Goal: Task Accomplishment & Management: Complete application form

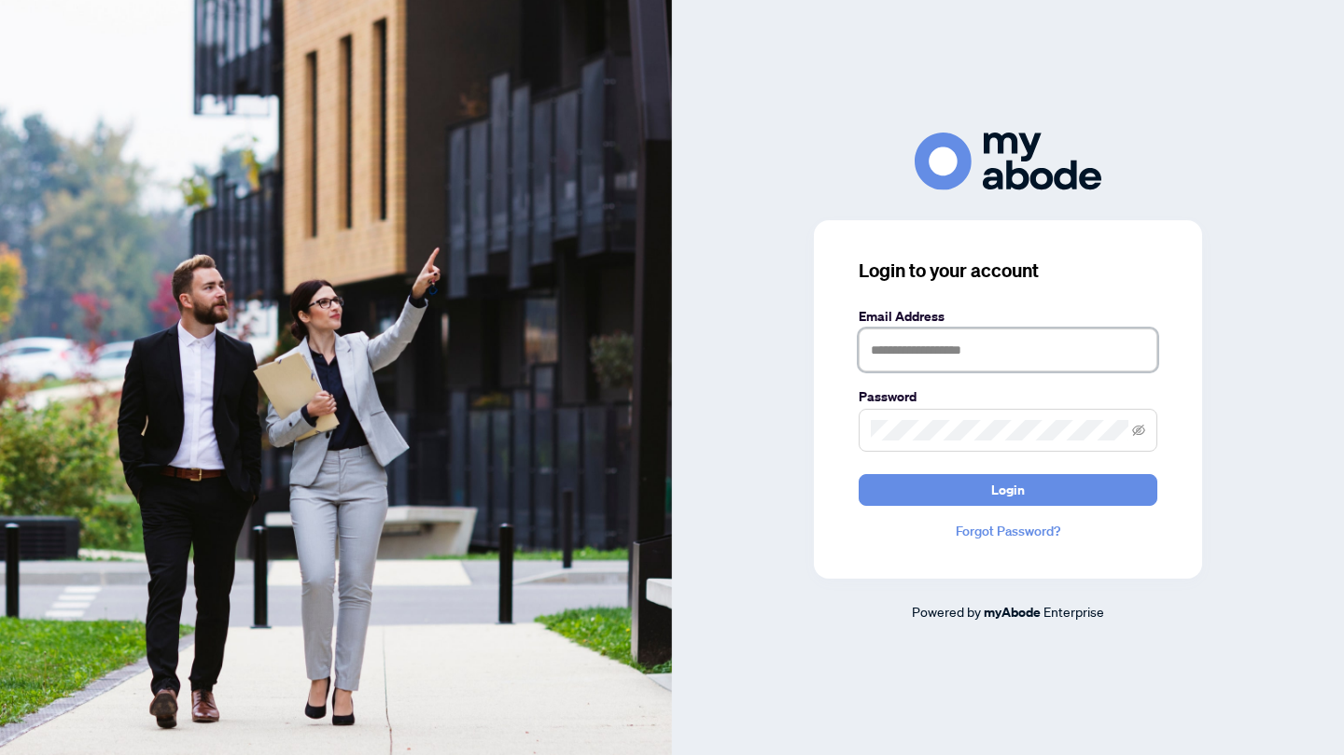
type input "**********"
click at [935, 489] on button "Login" at bounding box center [1008, 490] width 299 height 32
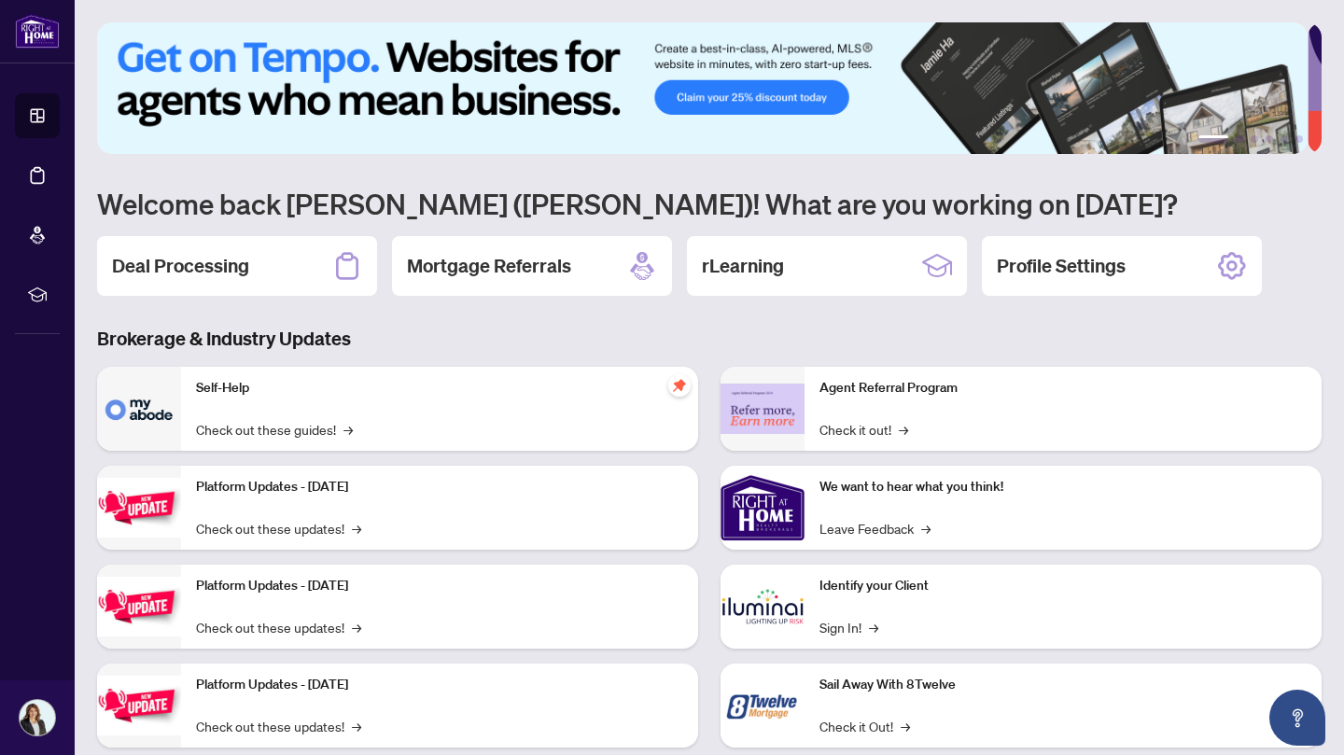
click at [284, 256] on div "Deal Processing" at bounding box center [237, 266] width 280 height 60
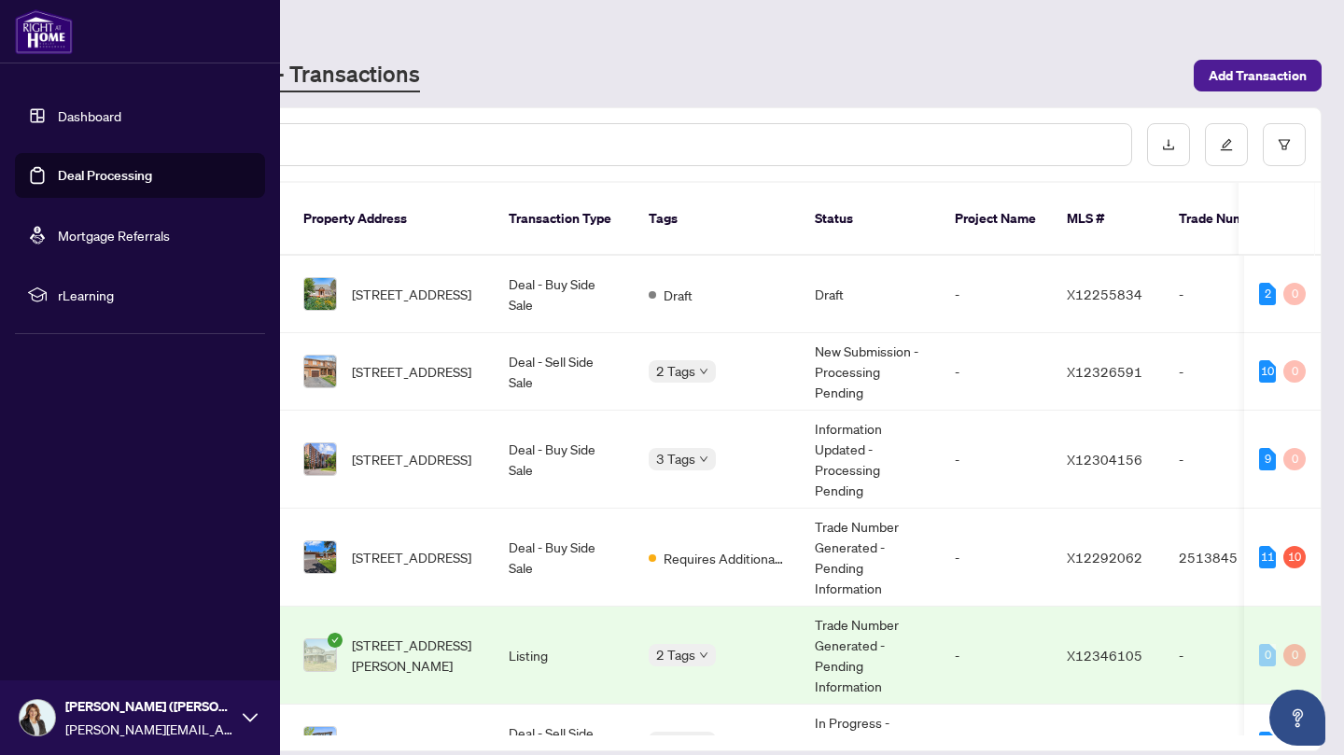
click at [58, 175] on link "Deal Processing" at bounding box center [105, 175] width 94 height 17
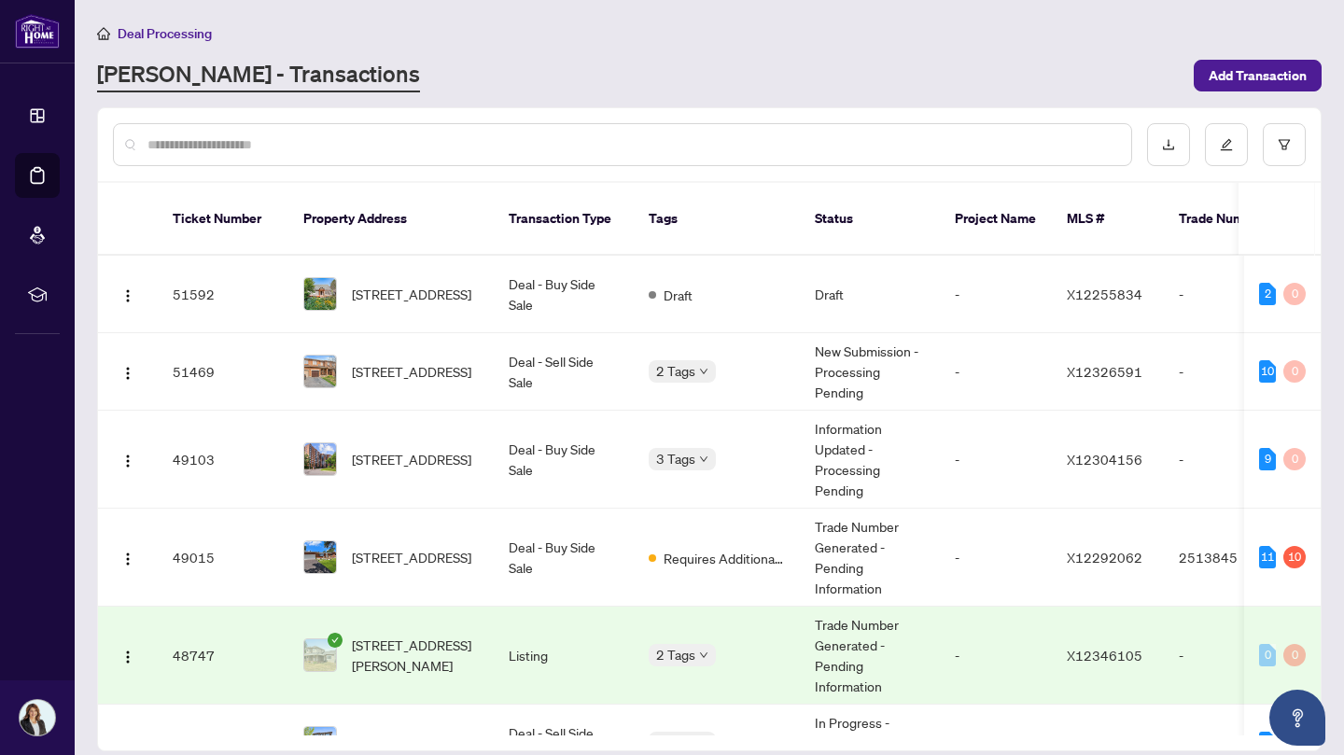
click at [1161, 135] on button "button" at bounding box center [1168, 144] width 43 height 43
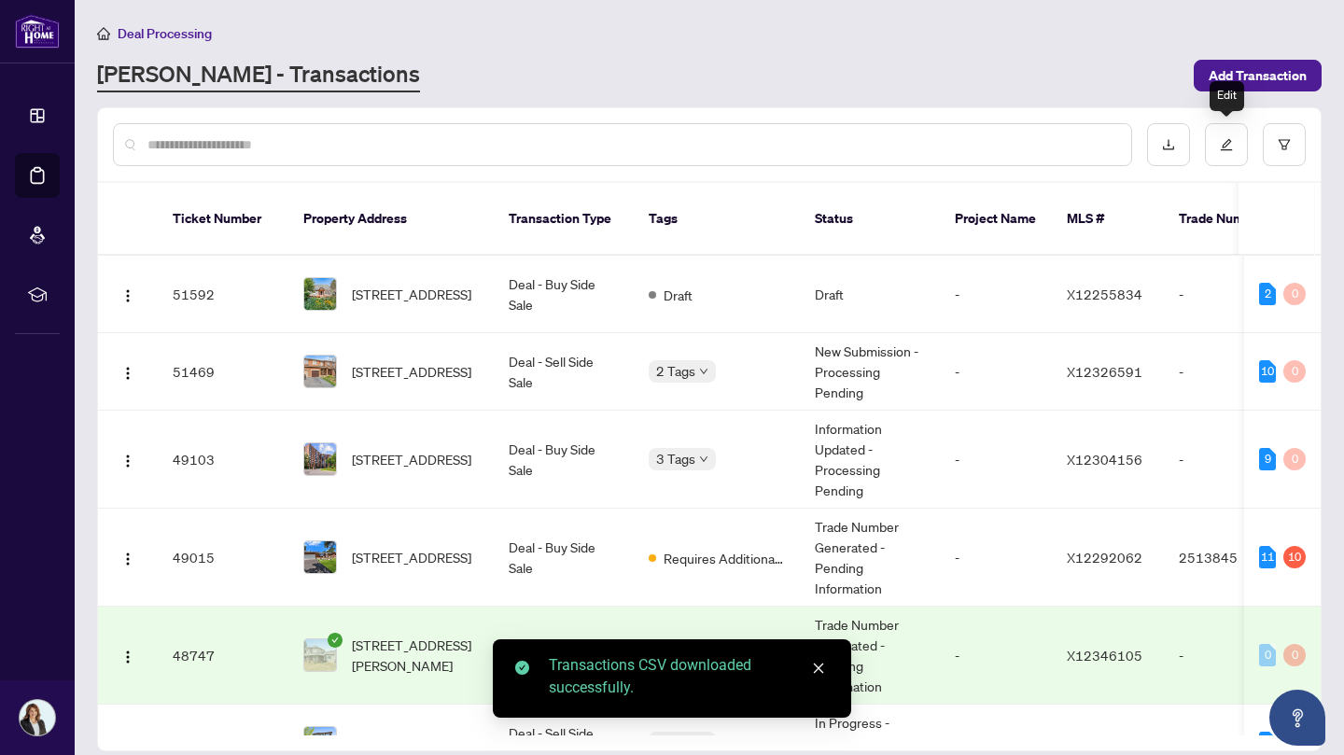
click at [1237, 125] on button "button" at bounding box center [1226, 144] width 43 height 43
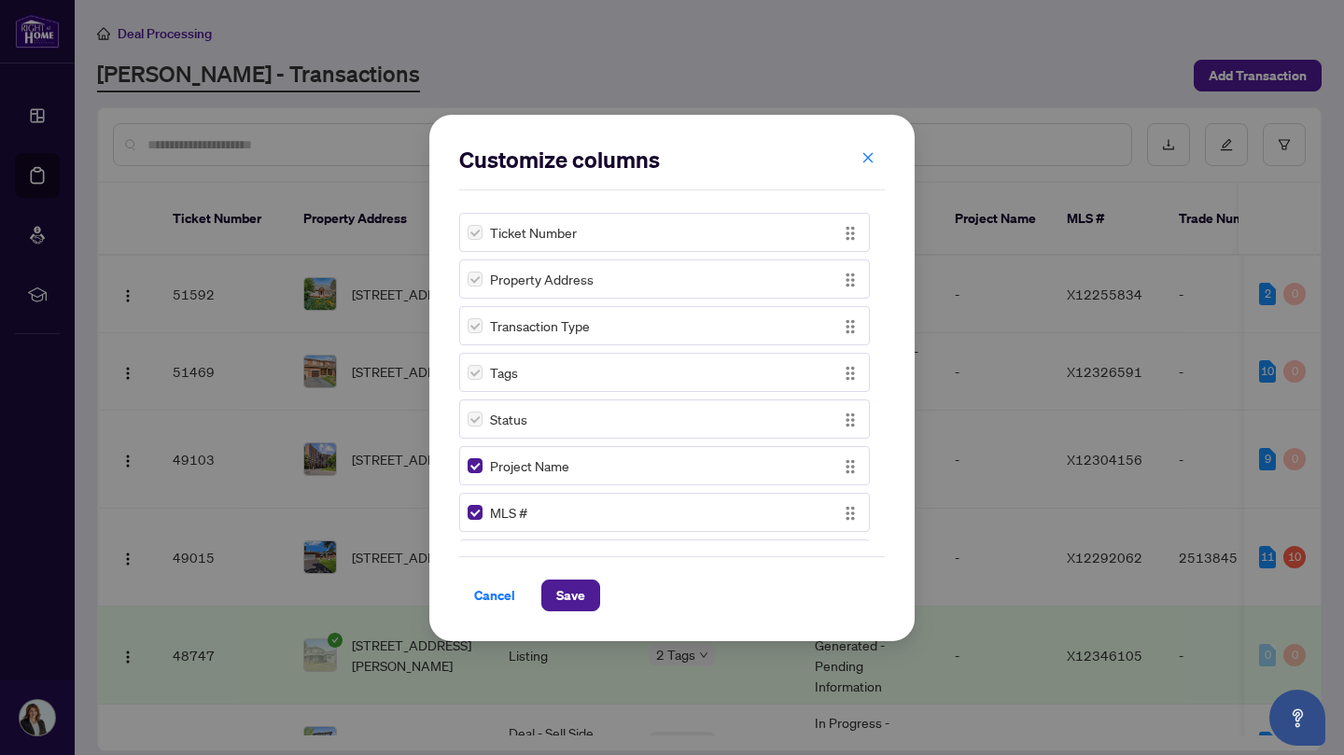
click at [483, 595] on span "Cancel" at bounding box center [494, 596] width 41 height 30
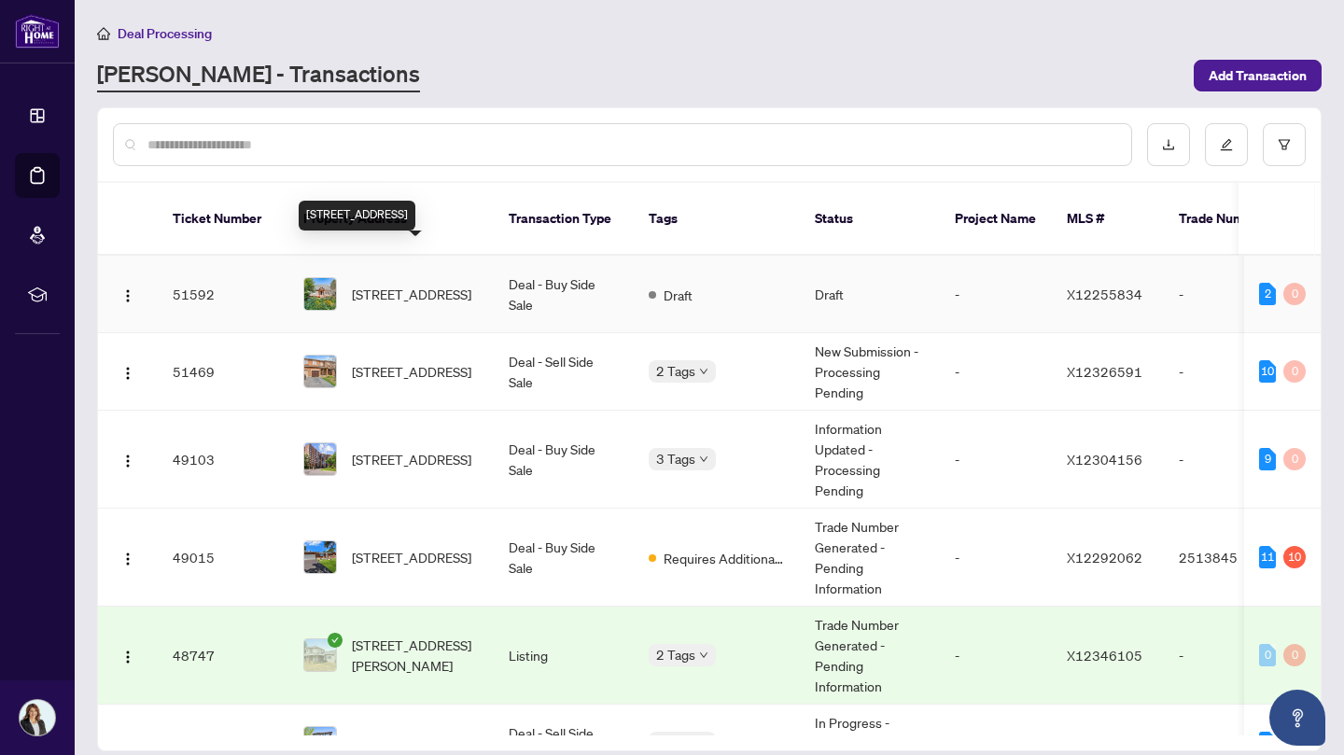
click at [446, 284] on span "[STREET_ADDRESS]" at bounding box center [411, 294] width 119 height 21
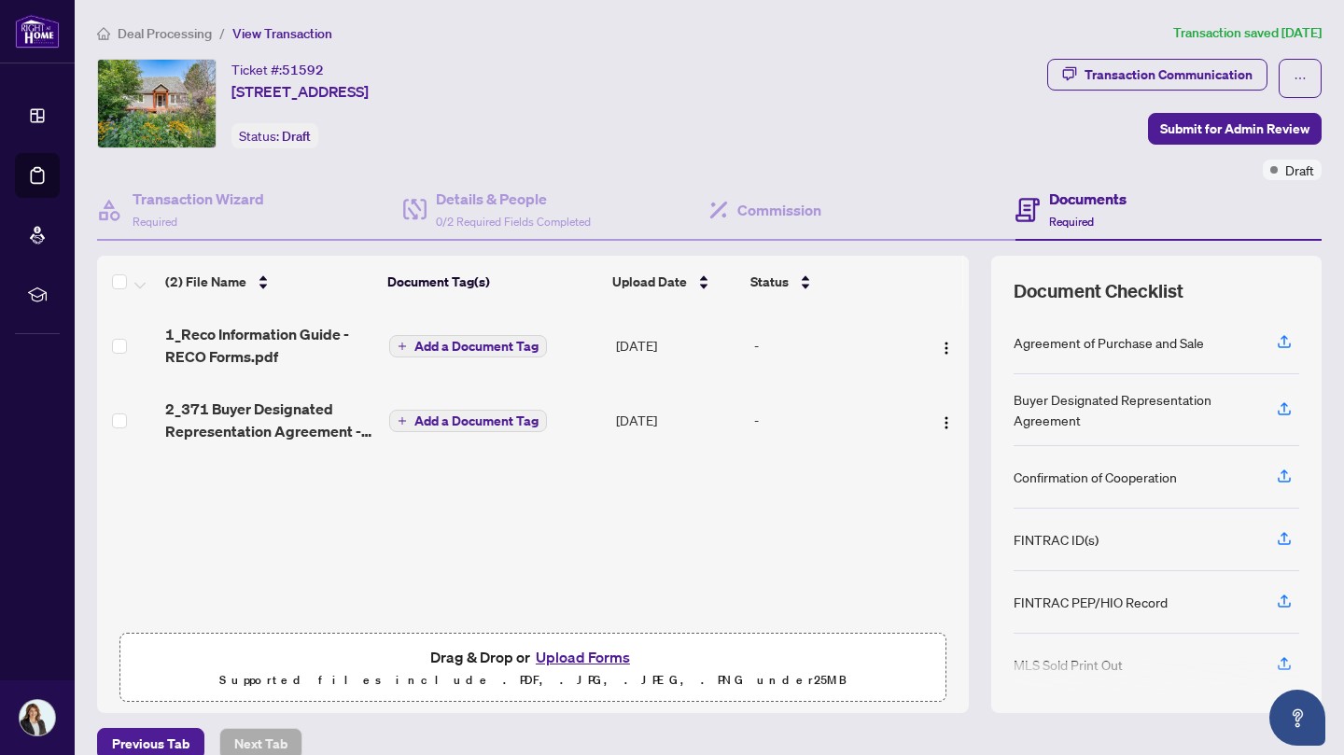
click at [559, 656] on button "Upload Forms" at bounding box center [582, 657] width 105 height 24
click at [1276, 477] on icon "button" at bounding box center [1284, 476] width 17 height 17
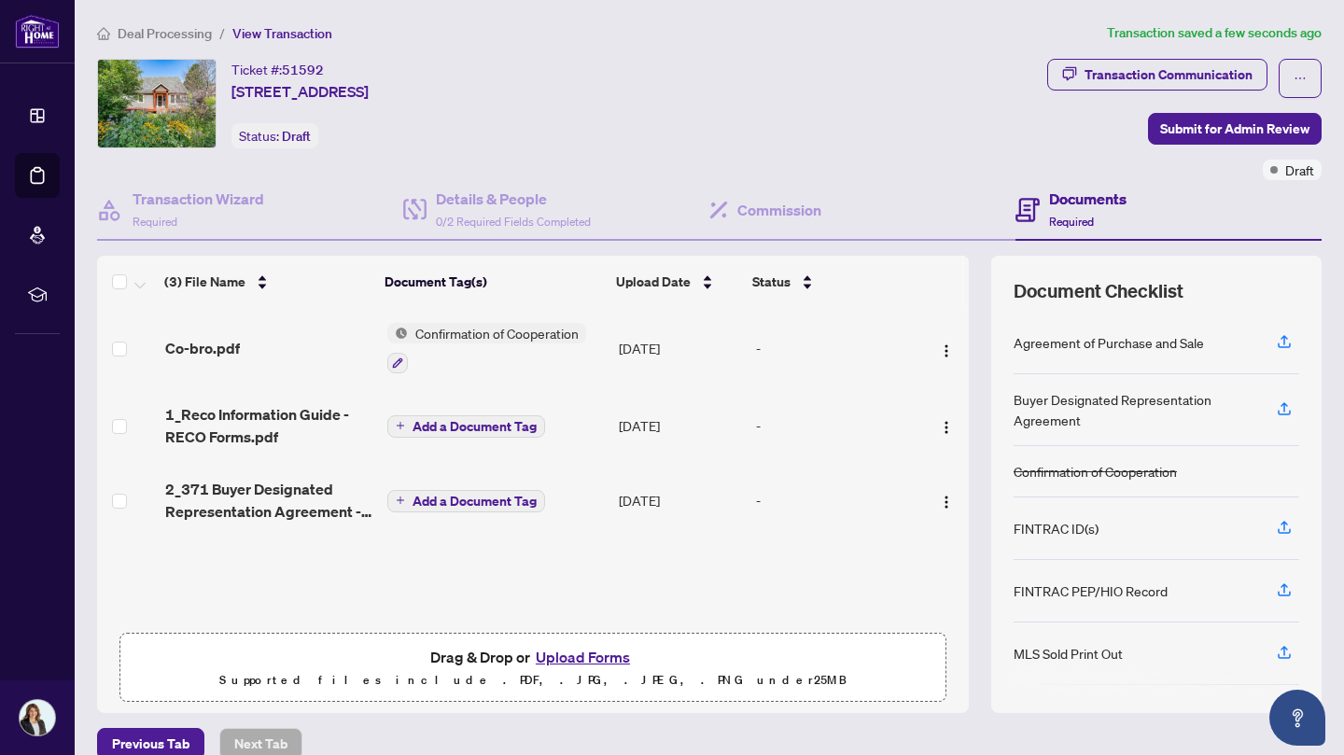
click at [1276, 339] on icon "button" at bounding box center [1284, 341] width 17 height 17
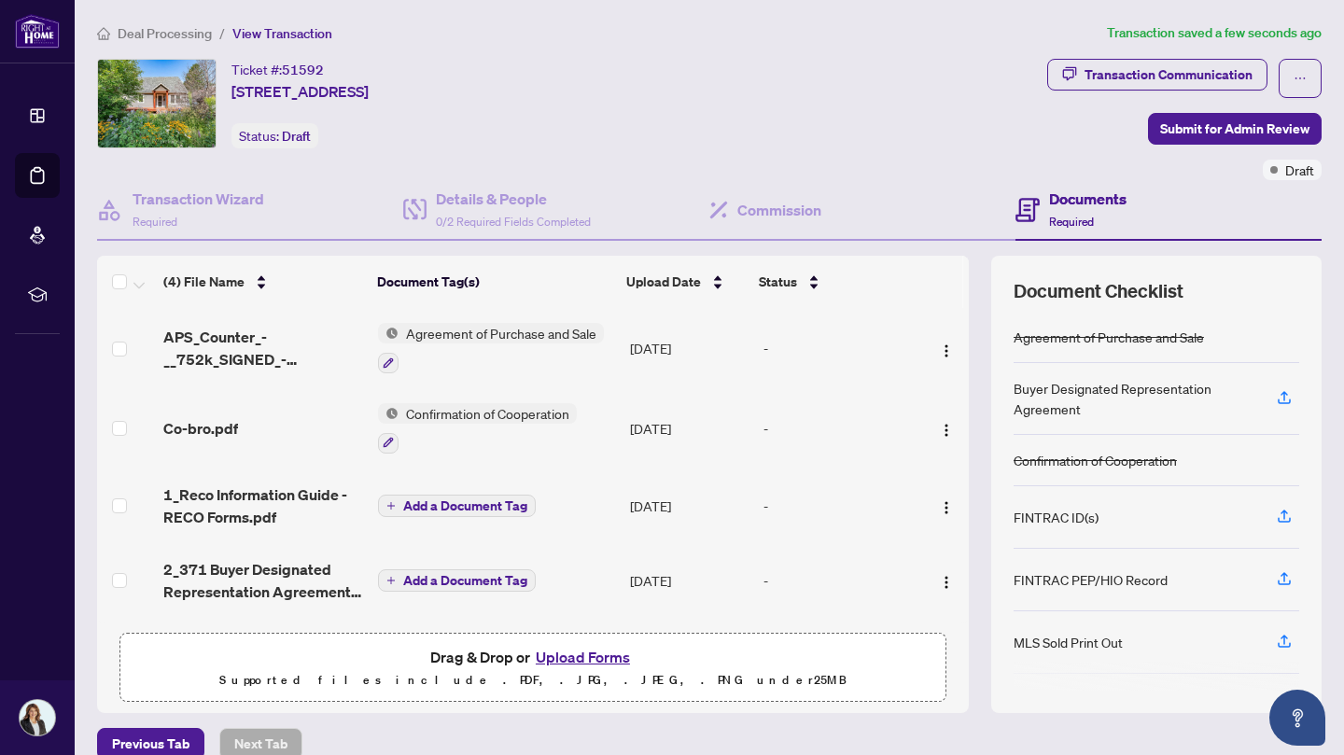
click at [1276, 508] on icon "button" at bounding box center [1284, 516] width 17 height 17
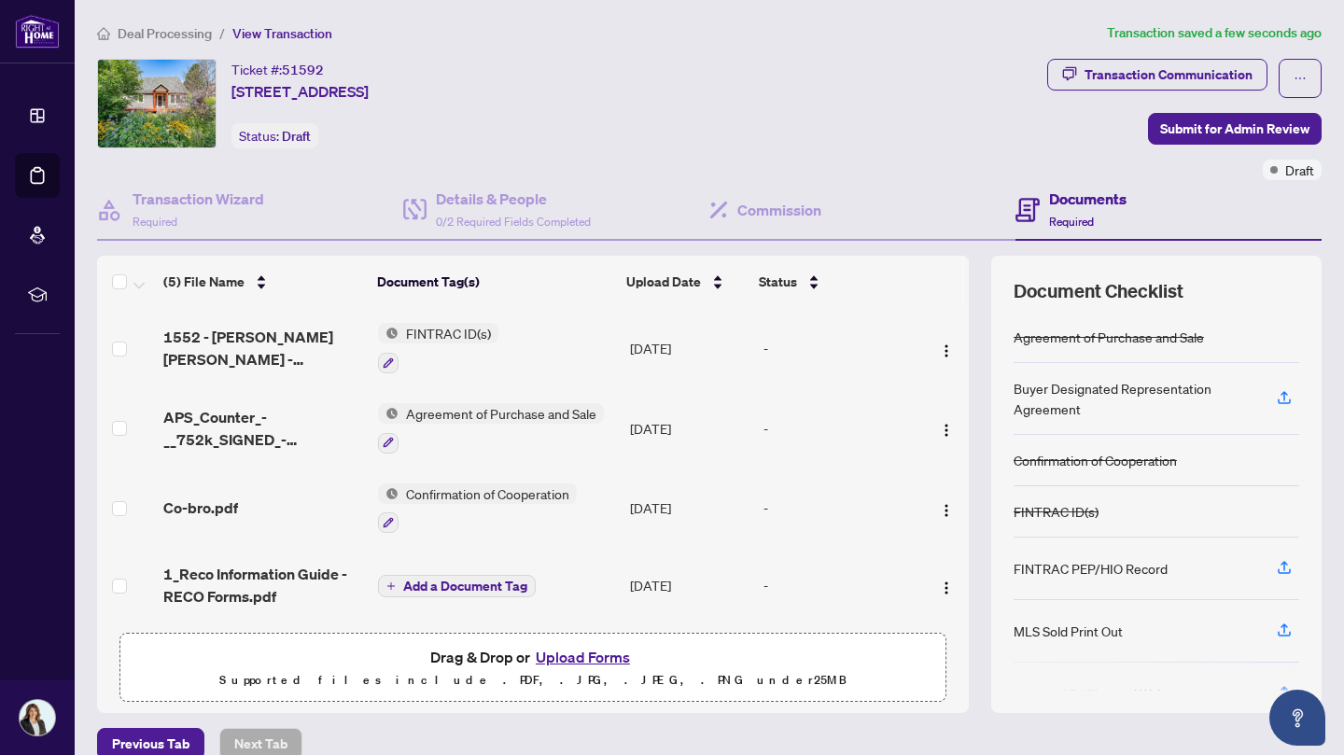
scroll to position [77, 0]
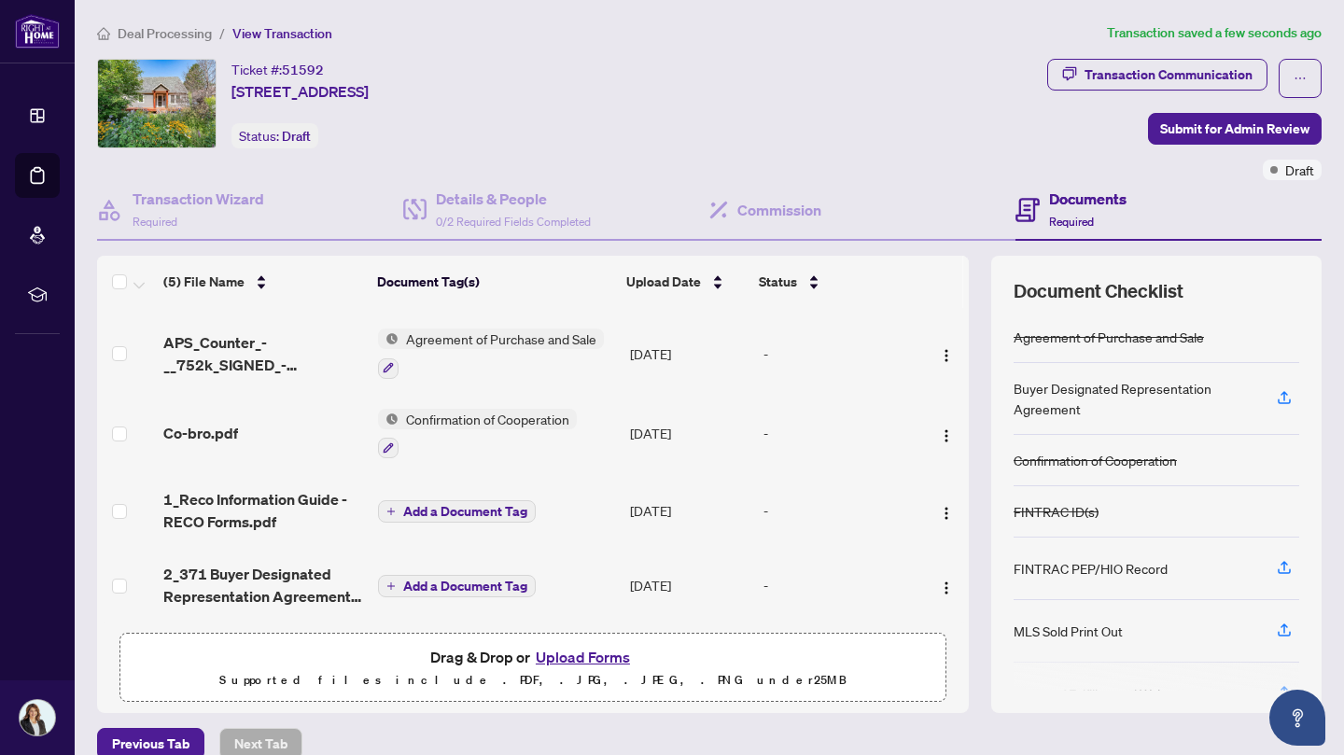
click at [1219, 124] on span "Submit for Admin Review" at bounding box center [1234, 129] width 149 height 30
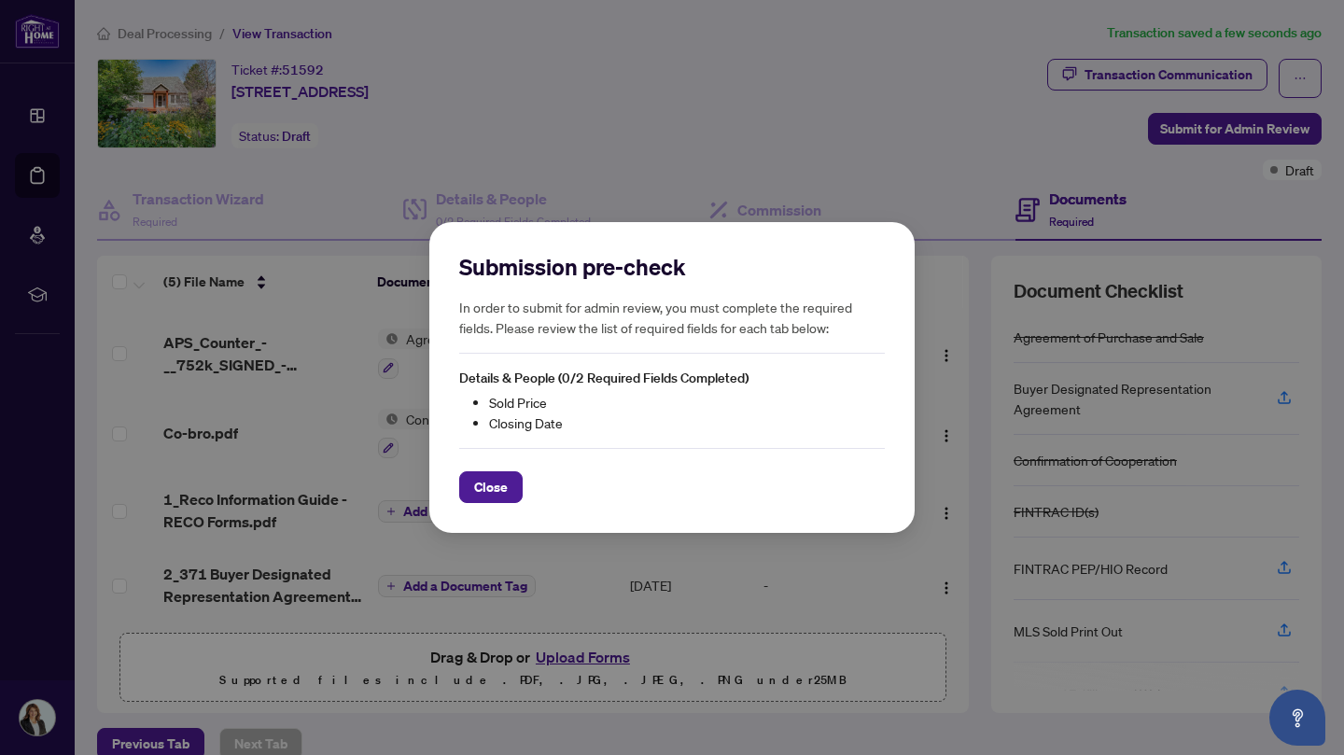
click at [508, 485] on button "Close" at bounding box center [490, 487] width 63 height 32
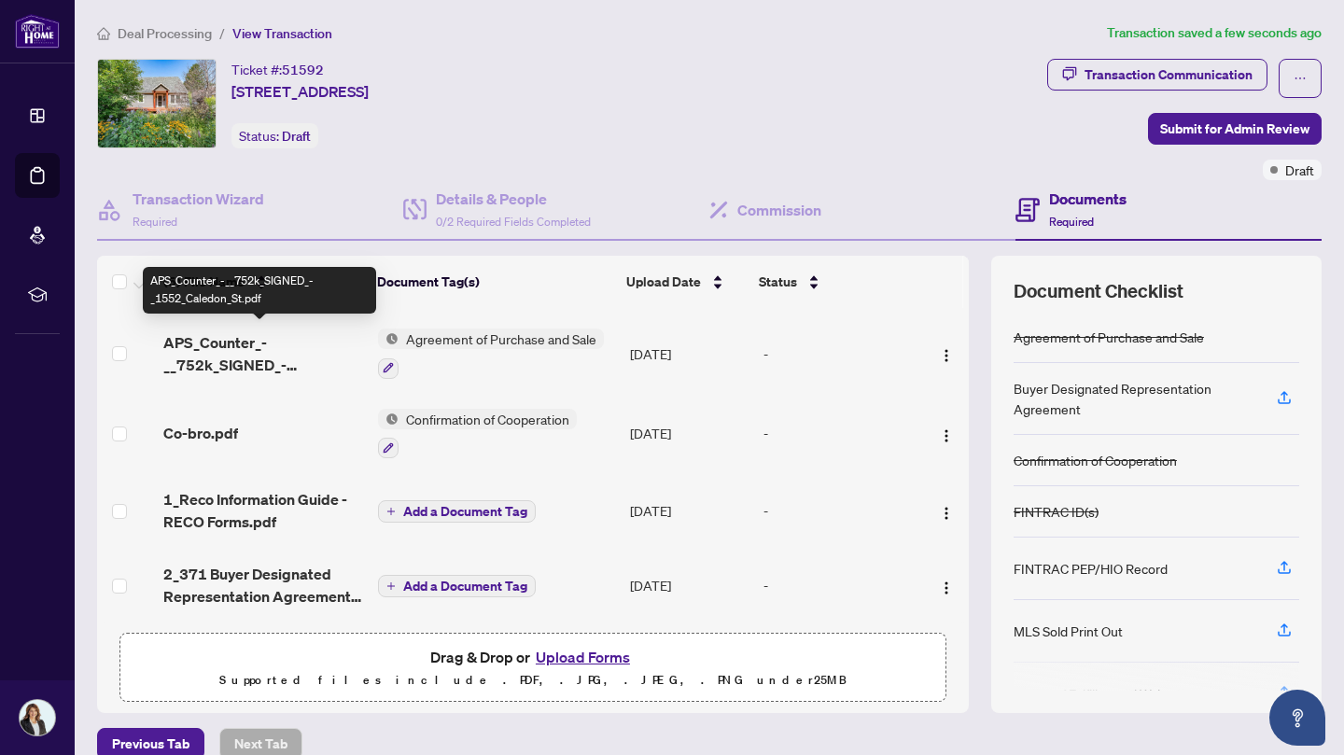
click at [249, 351] on span "APS_Counter_-__752k_SIGNED_-_1552_Caledon_St.pdf" at bounding box center [263, 353] width 200 height 45
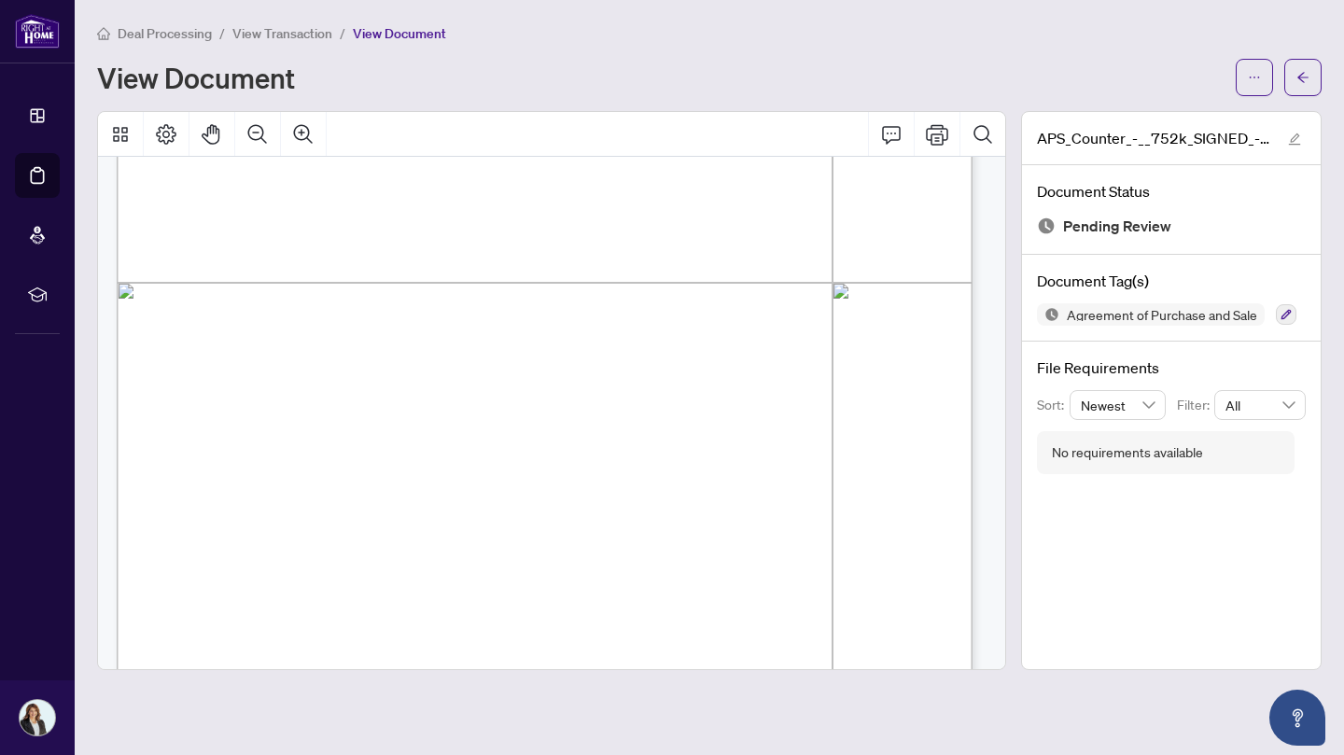
scroll to position [642, 0]
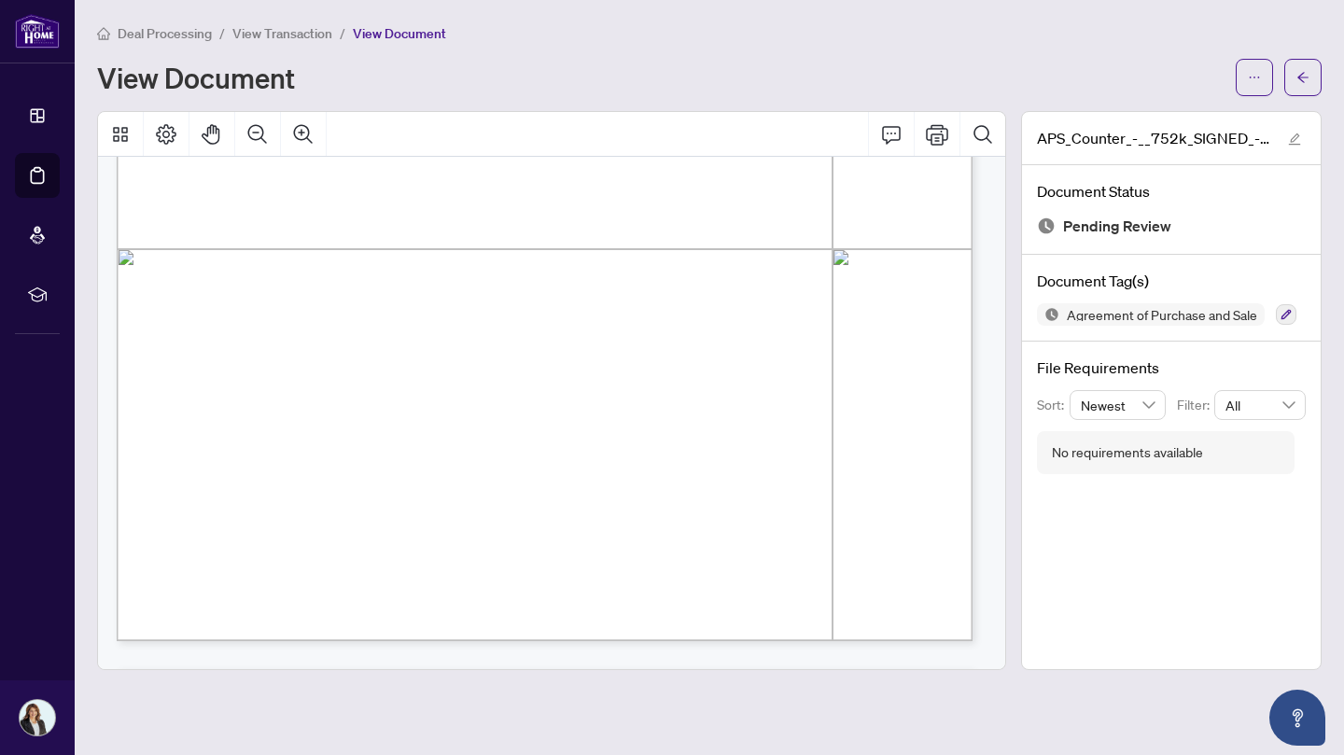
click at [1304, 68] on span "button" at bounding box center [1302, 78] width 13 height 30
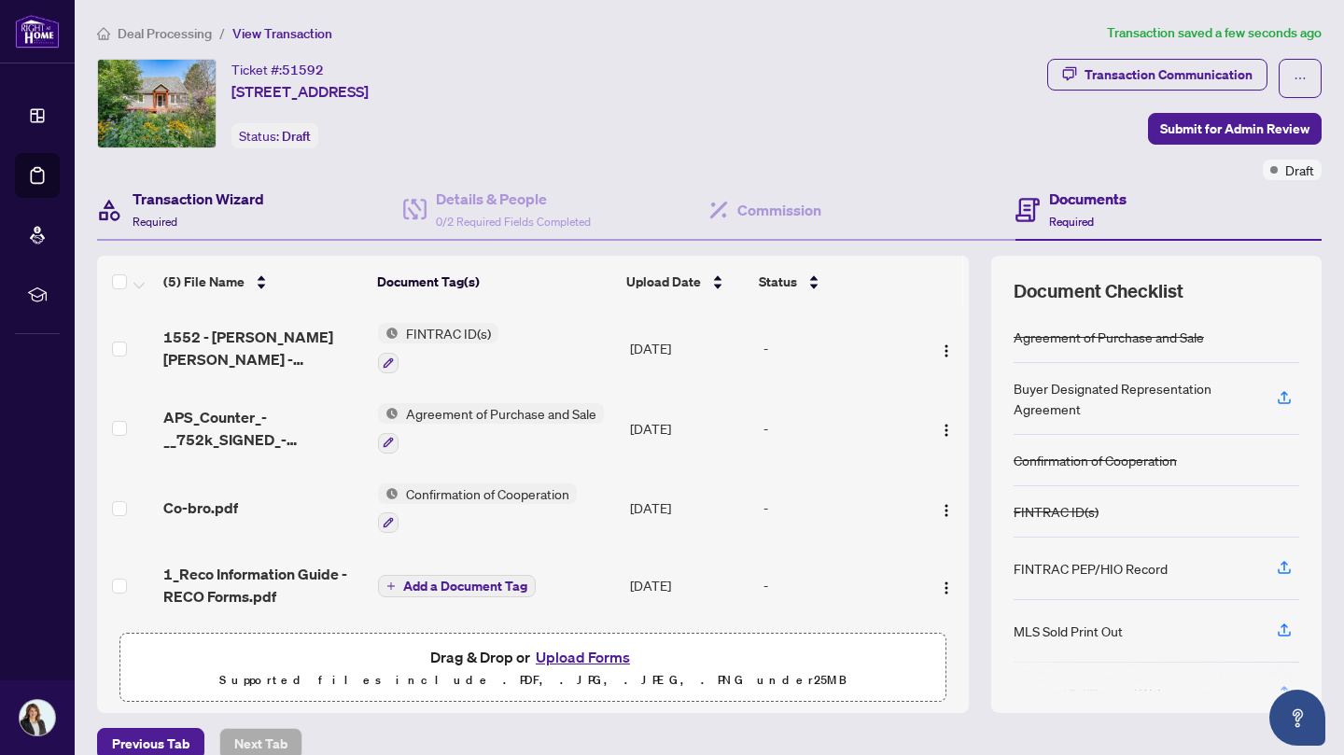
click at [223, 216] on div "Transaction Wizard Required" at bounding box center [199, 210] width 132 height 44
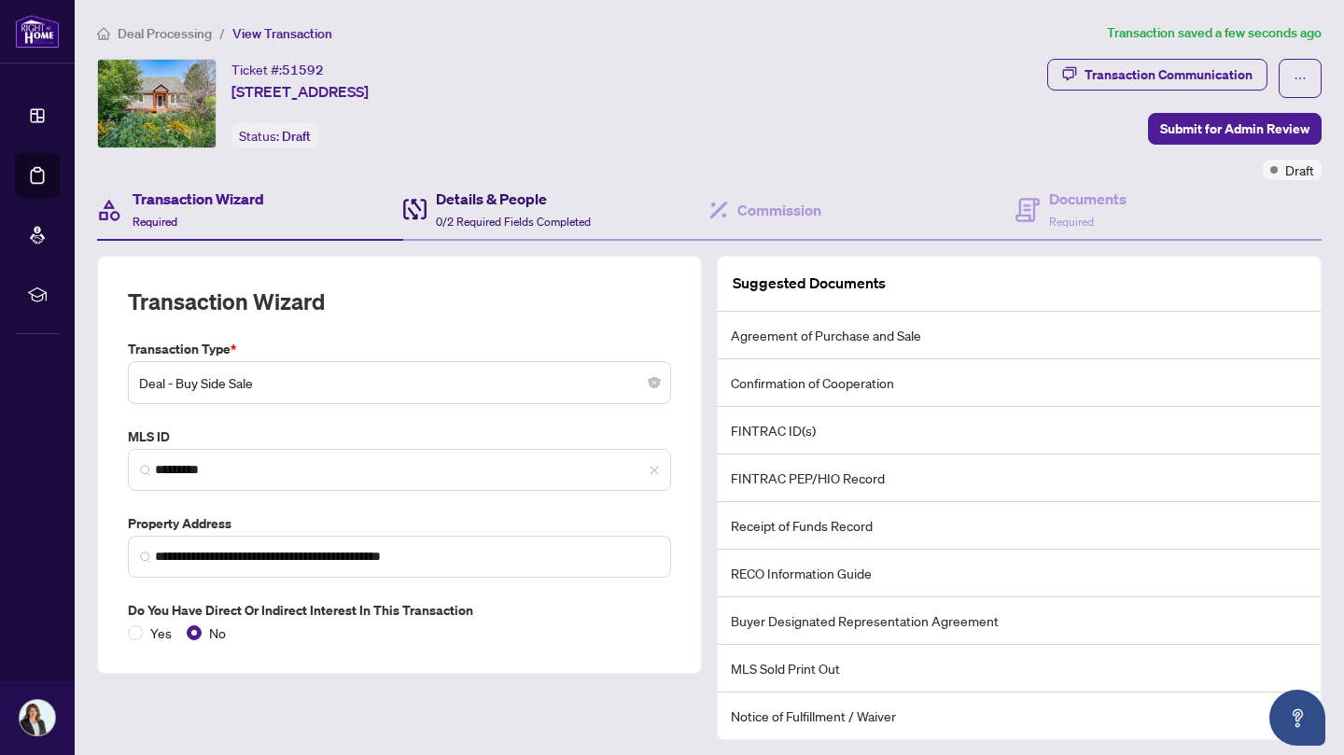
click at [469, 200] on h4 "Details & People" at bounding box center [513, 199] width 155 height 22
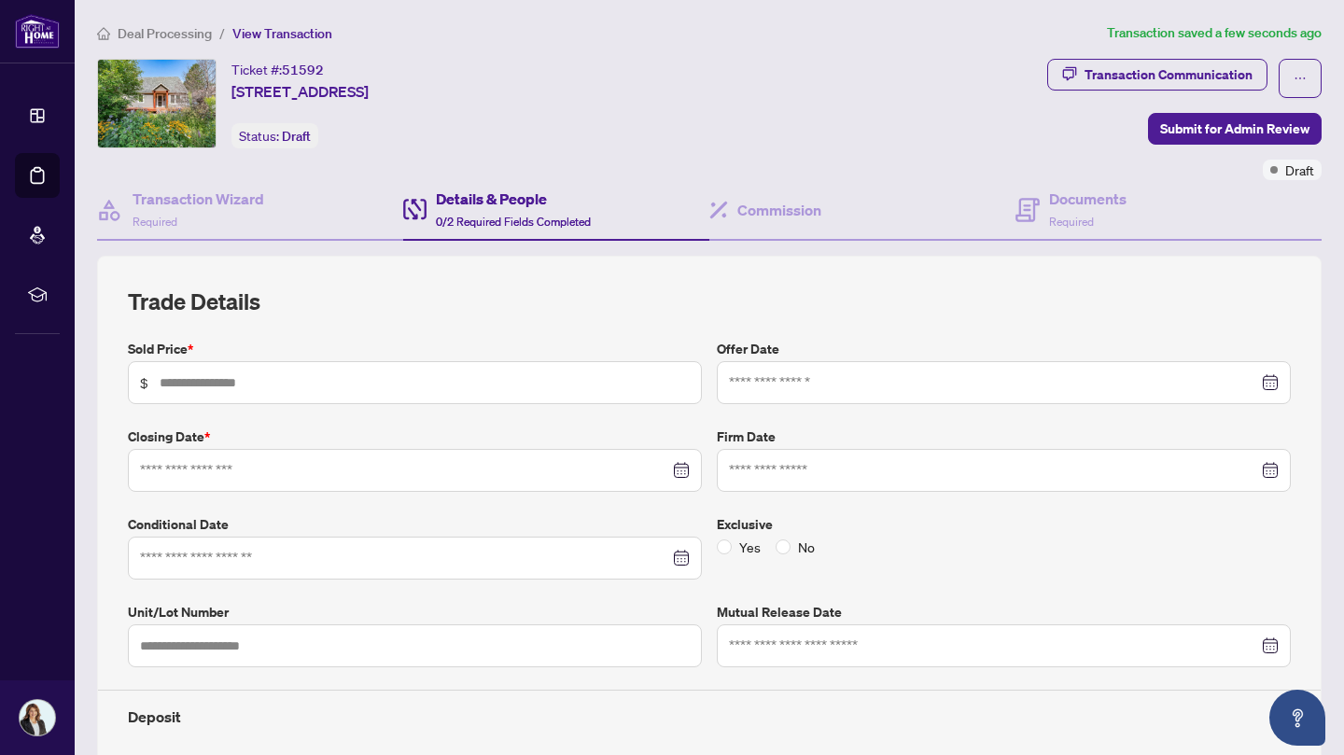
click at [670, 469] on div at bounding box center [415, 470] width 550 height 21
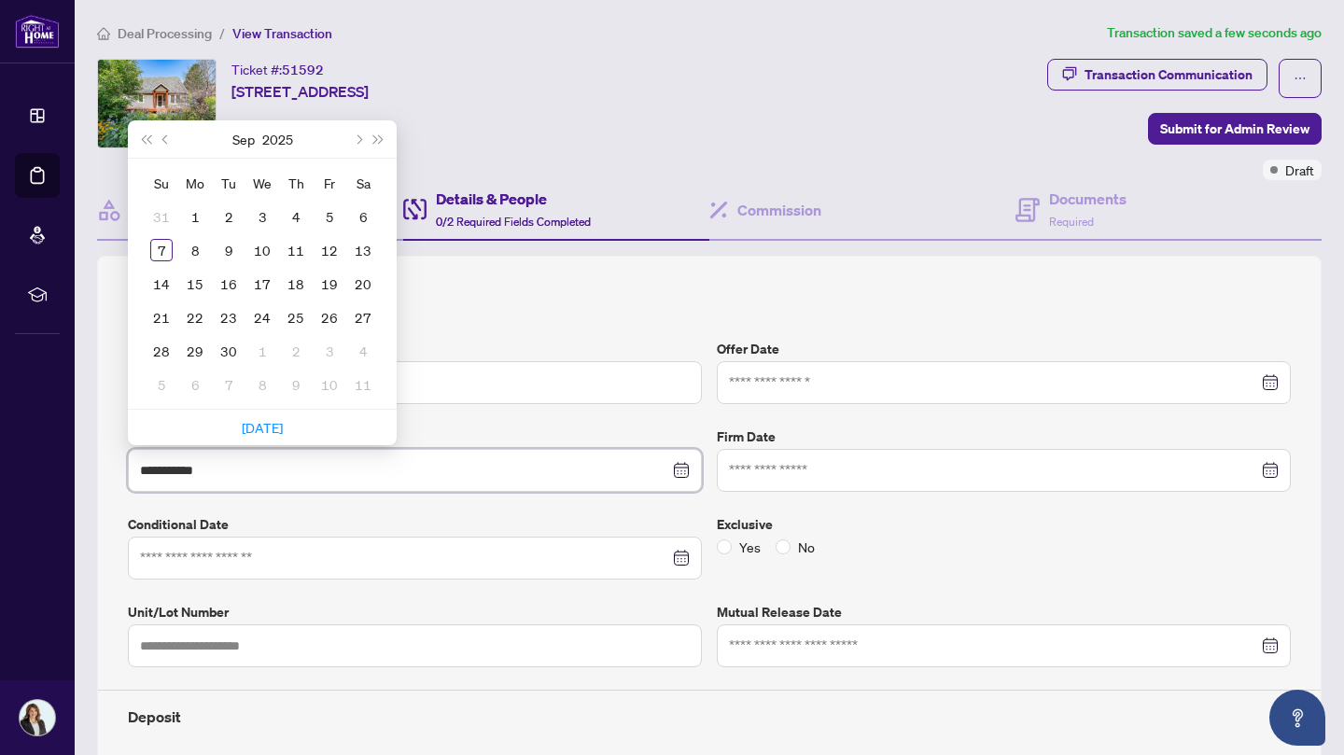
type input "**********"
click at [359, 136] on span "Next month (PageDown)" at bounding box center [357, 138] width 9 height 9
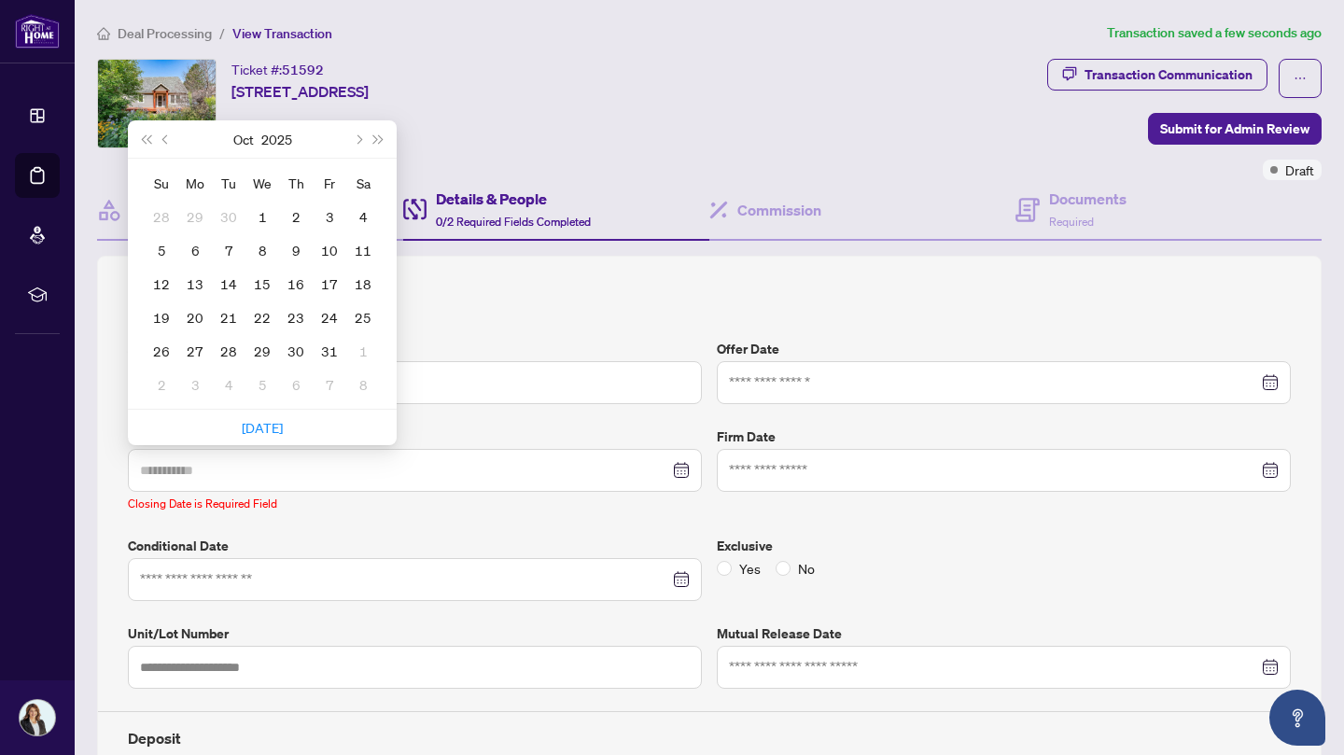
type input "**********"
click at [267, 284] on div "15" at bounding box center [262, 284] width 22 height 22
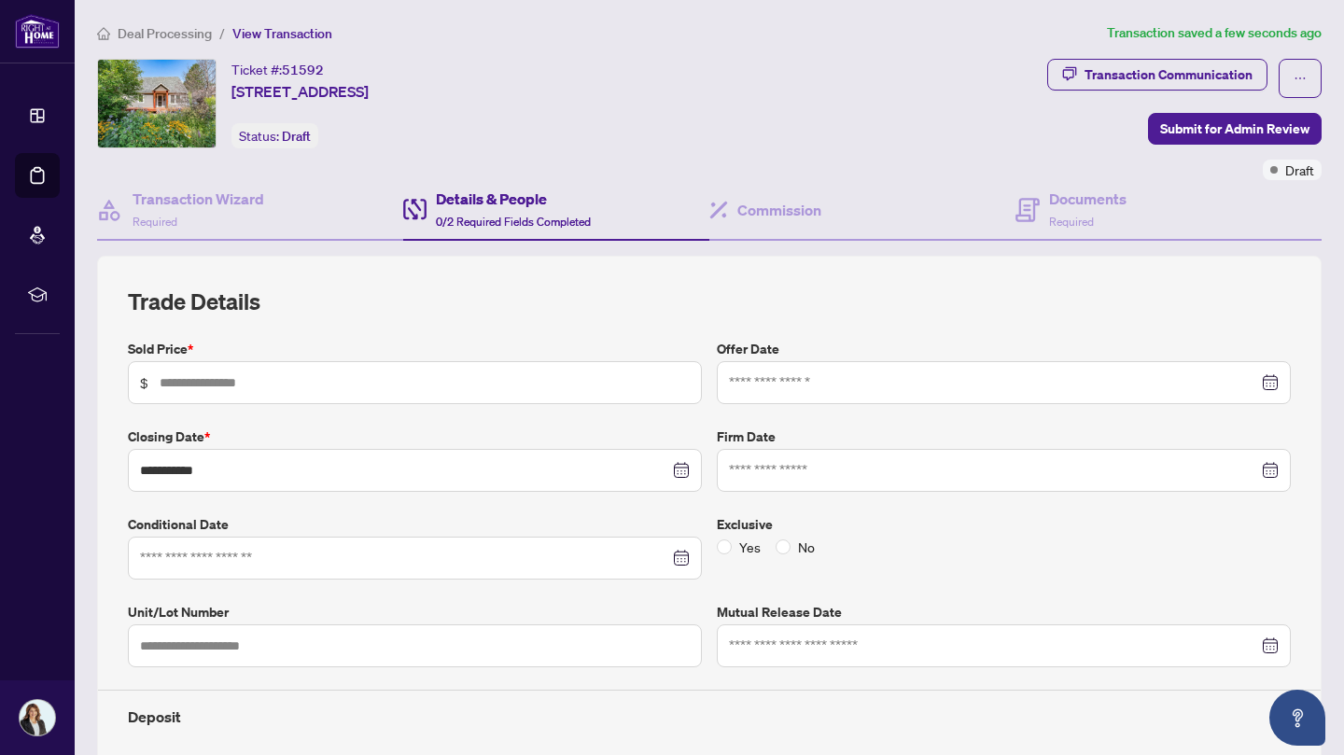
click at [1257, 465] on div at bounding box center [1004, 470] width 550 height 21
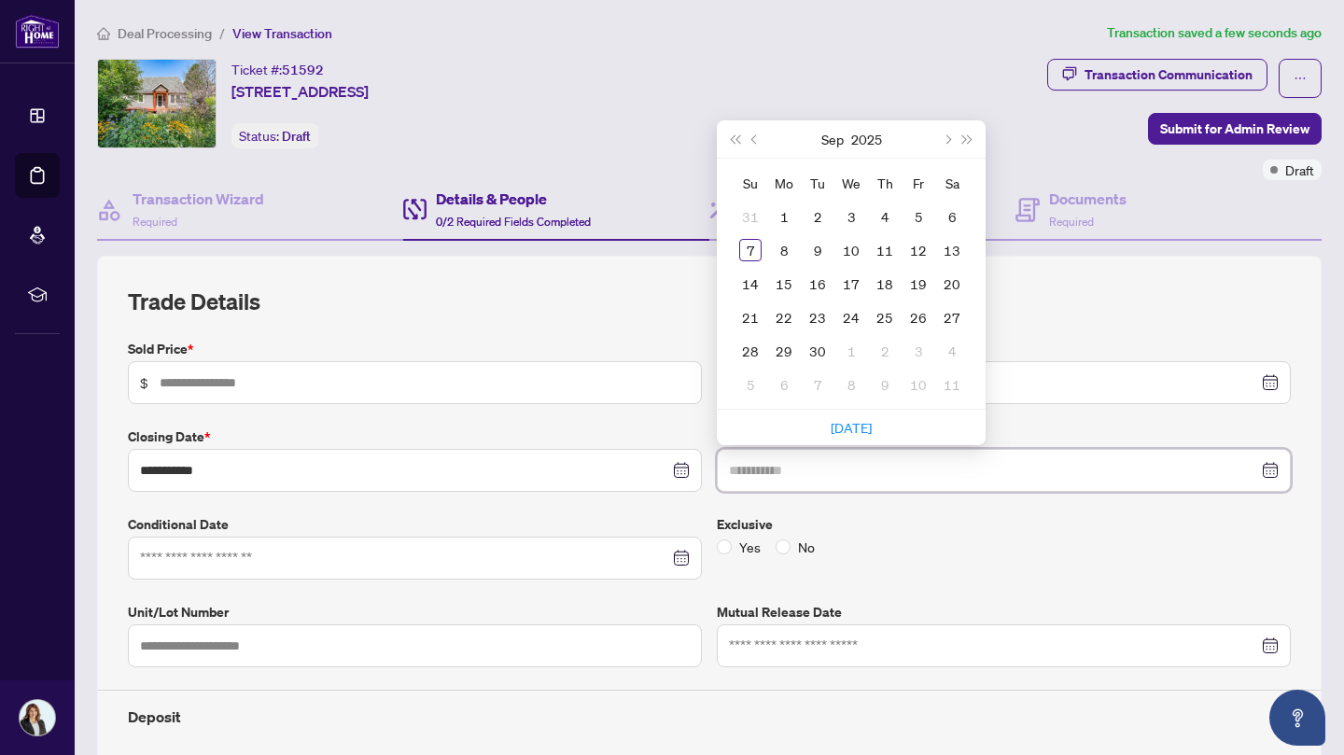
type input "**********"
click at [742, 258] on div "7" at bounding box center [750, 250] width 22 height 22
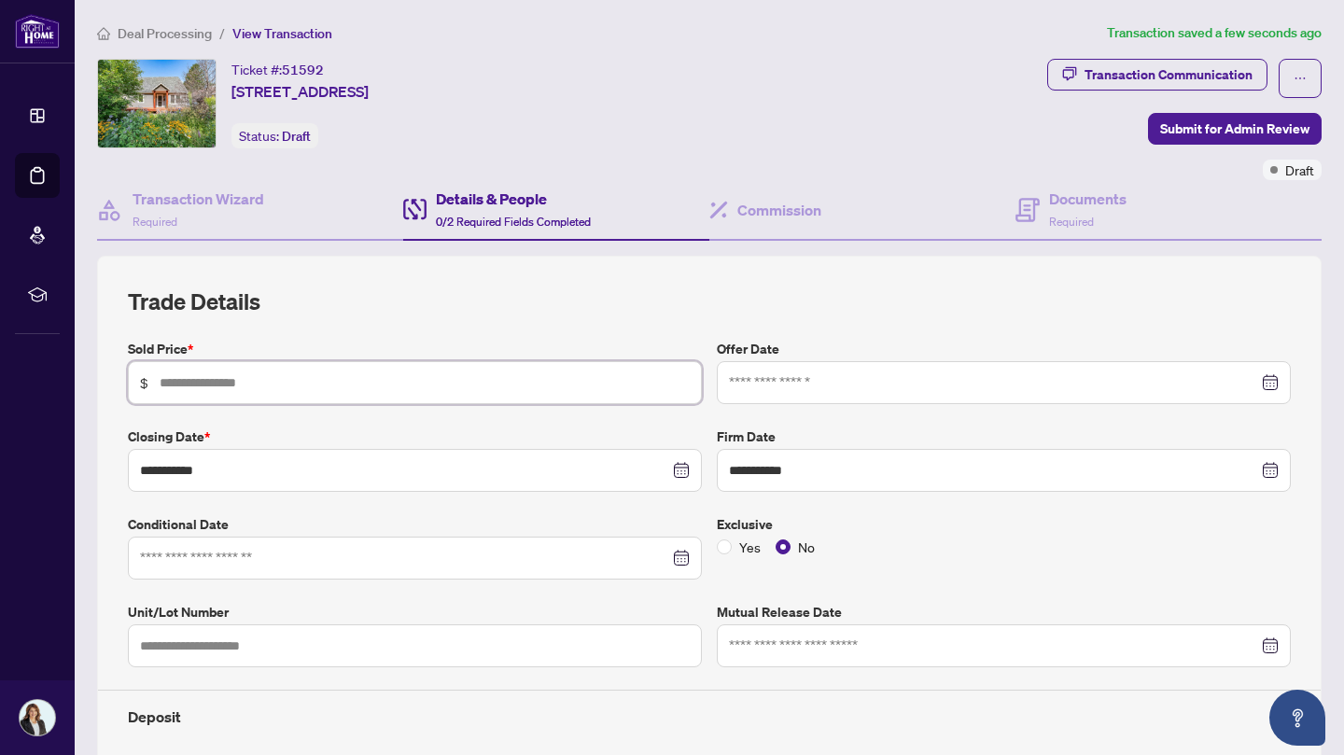
click at [608, 379] on input "text" at bounding box center [425, 382] width 530 height 21
click at [675, 556] on div at bounding box center [415, 558] width 550 height 21
type input "**********"
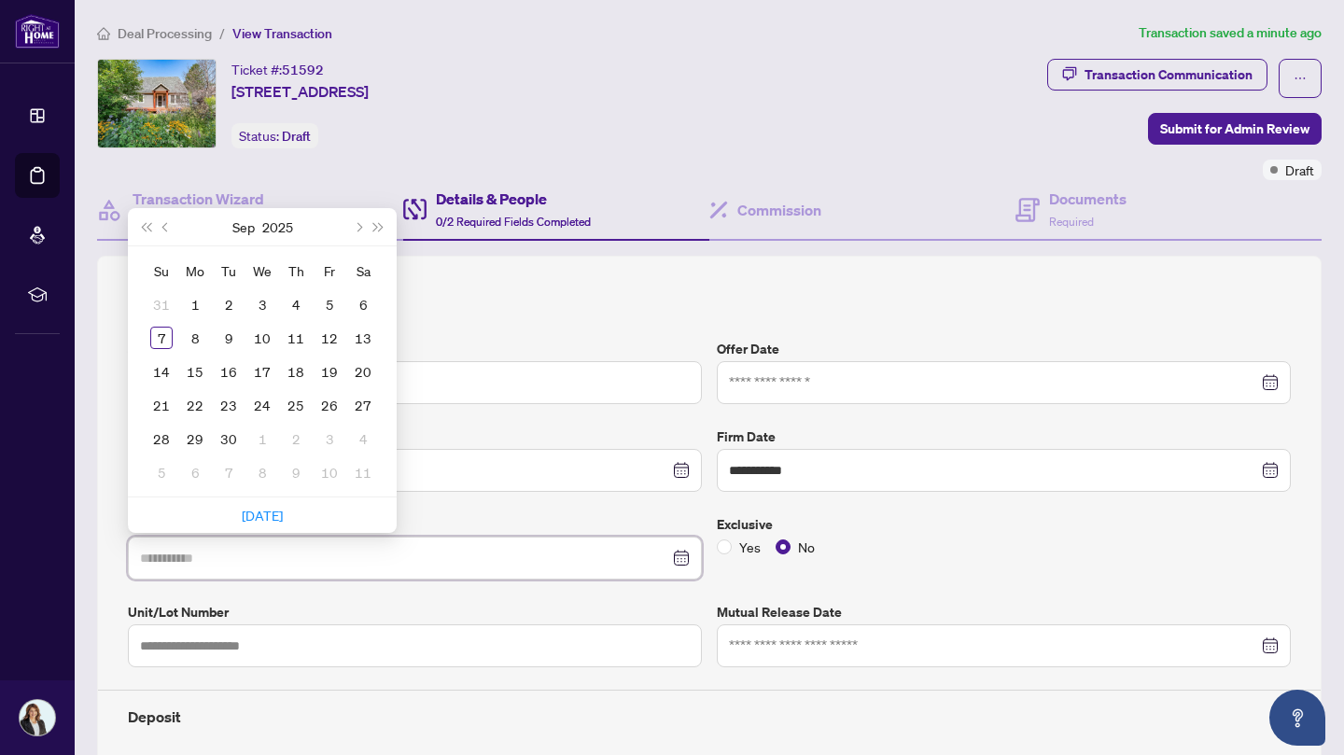
type input "**********"
click at [230, 366] on div "16" at bounding box center [228, 371] width 22 height 22
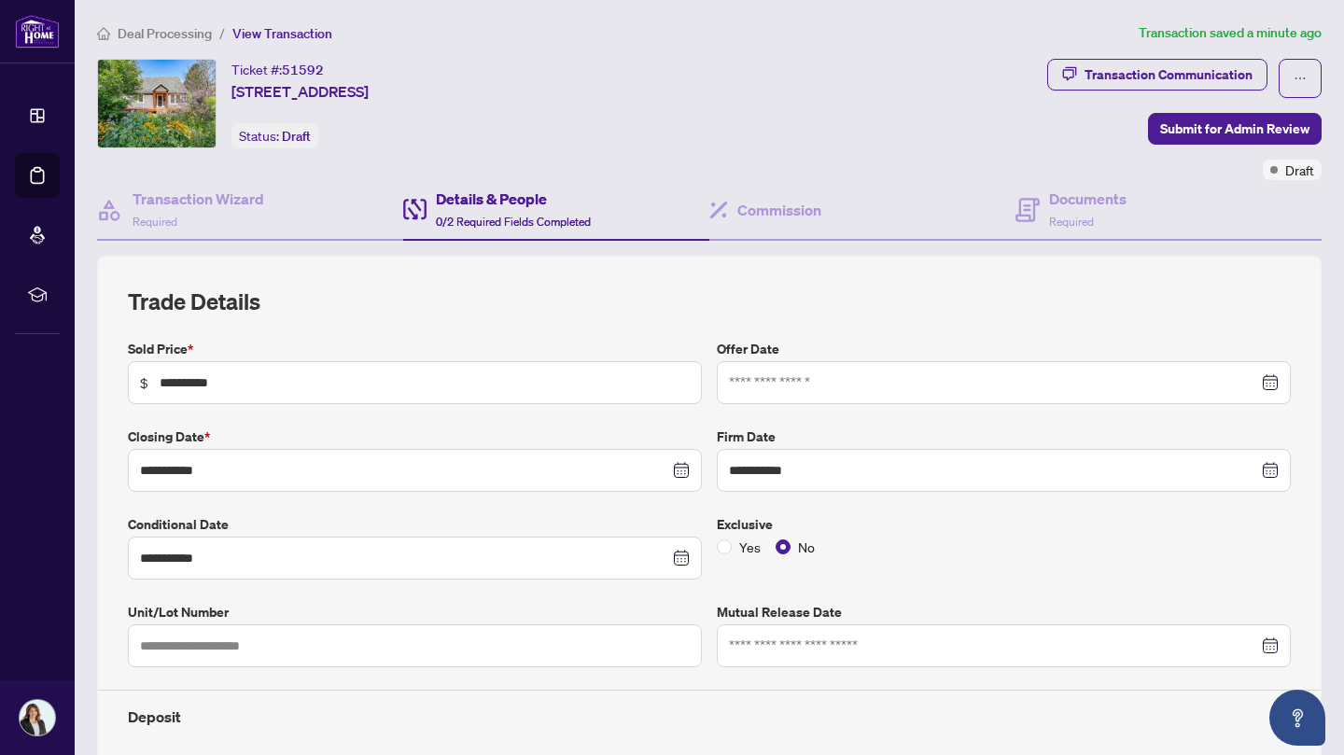
click at [1197, 131] on span "Submit for Admin Review" at bounding box center [1234, 129] width 149 height 30
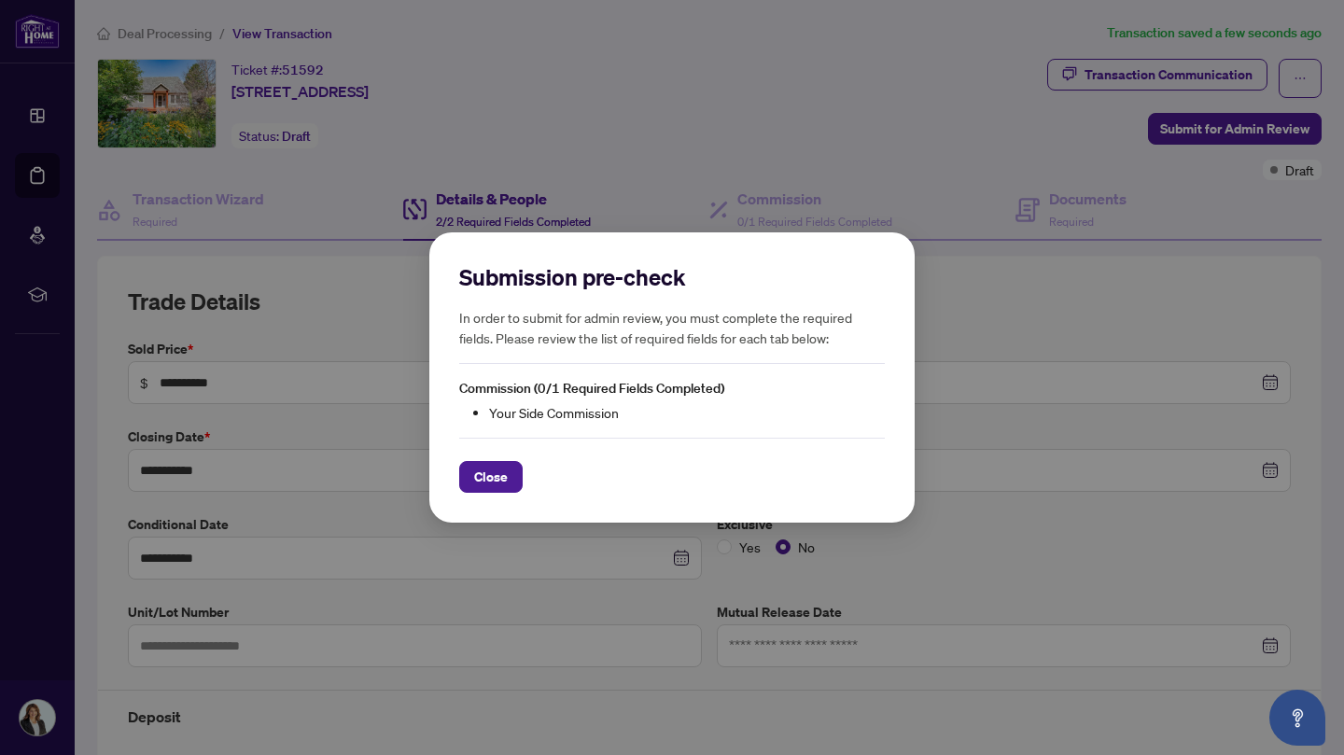
click at [495, 475] on span "Close" at bounding box center [491, 477] width 34 height 30
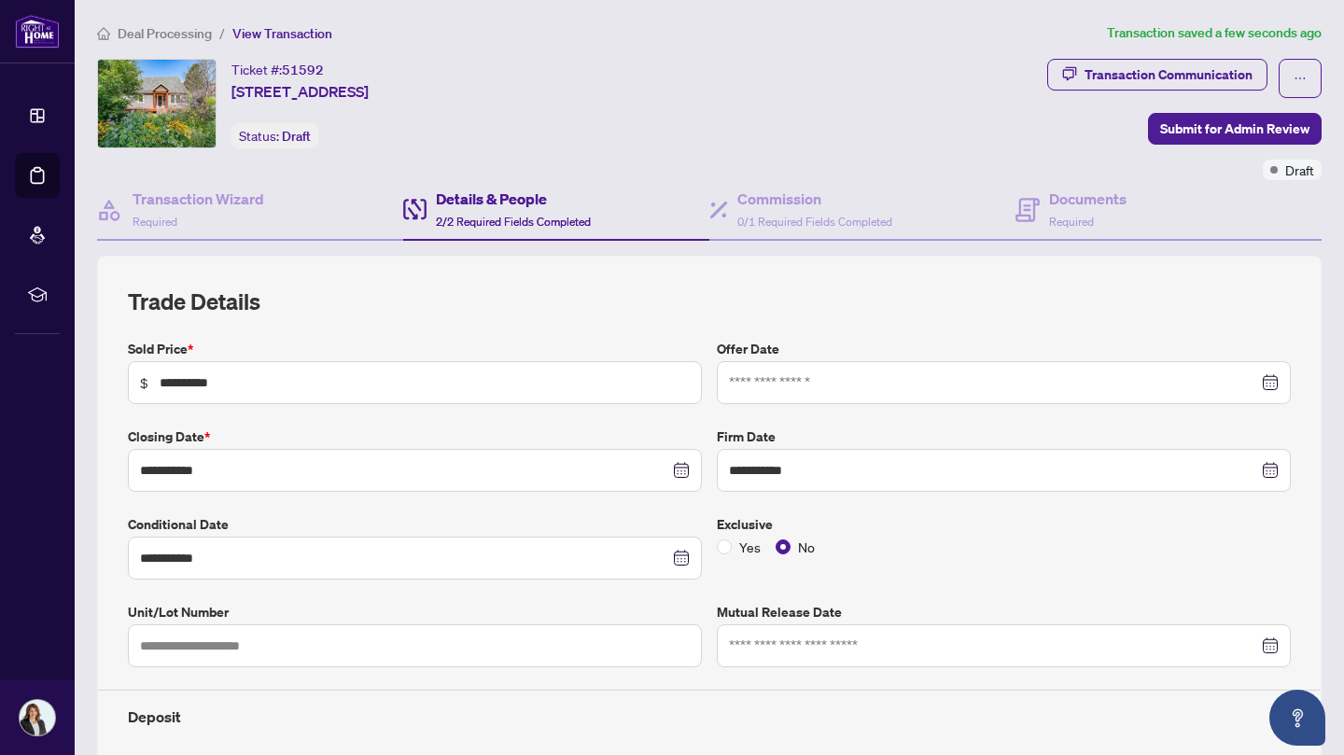
click at [525, 206] on h4 "Details & People" at bounding box center [513, 199] width 155 height 22
click at [495, 203] on h4 "Details & People" at bounding box center [513, 199] width 155 height 22
click at [369, 103] on div "Ticket #: 51592 [STREET_ADDRESS] Status: Draft" at bounding box center [299, 104] width 137 height 90
click at [451, 200] on h4 "Details & People" at bounding box center [513, 199] width 155 height 22
